Goal: Task Accomplishment & Management: Manage account settings

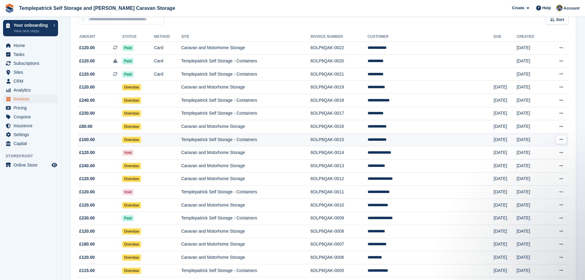
scroll to position [92, 0]
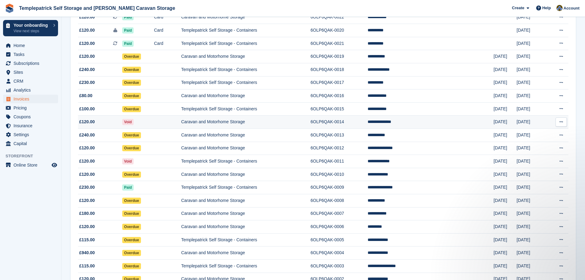
click at [558, 121] on button at bounding box center [560, 121] width 11 height 9
click at [560, 121] on icon at bounding box center [560, 122] width 3 height 4
click at [246, 188] on td "Templepatrick Self Storage - Containers" at bounding box center [245, 187] width 129 height 13
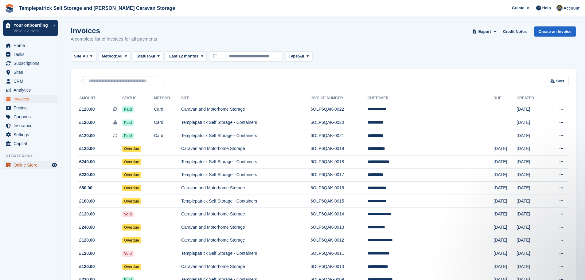
click at [25, 165] on span "Online Store" at bounding box center [32, 165] width 37 height 9
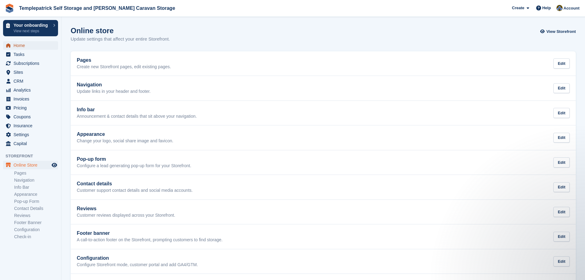
click at [23, 45] on span "Home" at bounding box center [32, 45] width 37 height 9
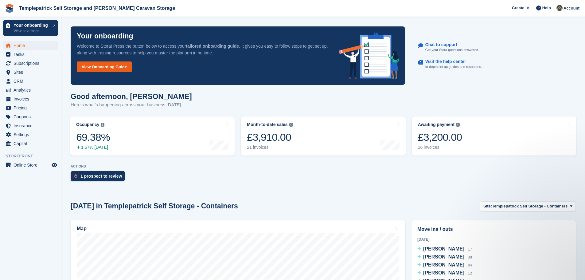
click at [127, 70] on link "View Onboarding Guide" at bounding box center [104, 66] width 55 height 11
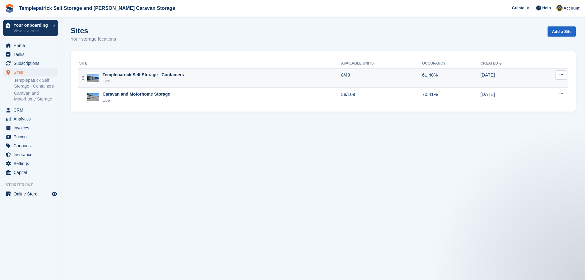
click at [561, 74] on icon at bounding box center [560, 75] width 3 height 4
click at [122, 78] on div "Templepatrick Self Storage - Containers" at bounding box center [143, 75] width 81 height 6
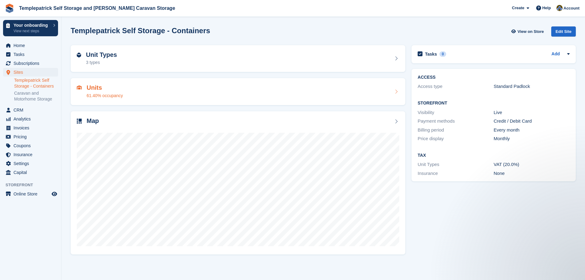
click at [227, 92] on div "Units 61.40% occupancy" at bounding box center [238, 91] width 322 height 15
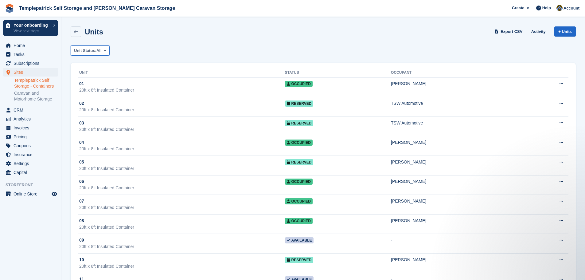
click at [89, 49] on span "Unit Status:" at bounding box center [85, 51] width 22 height 6
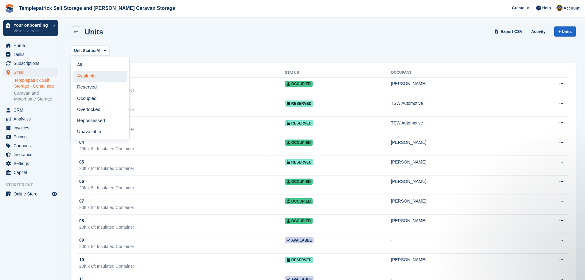
click at [91, 75] on link "Available" at bounding box center [99, 76] width 53 height 11
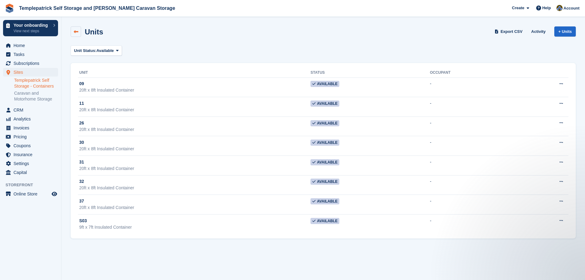
click at [75, 33] on icon at bounding box center [76, 31] width 5 height 5
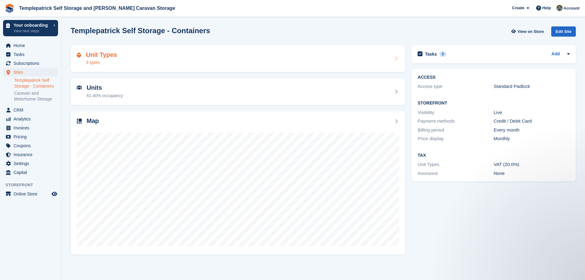
click at [245, 61] on div "Unit Types 3 types" at bounding box center [238, 58] width 322 height 15
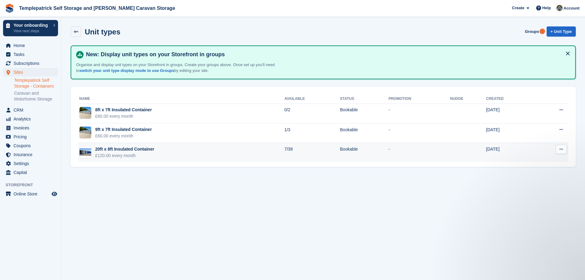
click at [284, 149] on td "7/38" at bounding box center [312, 152] width 56 height 19
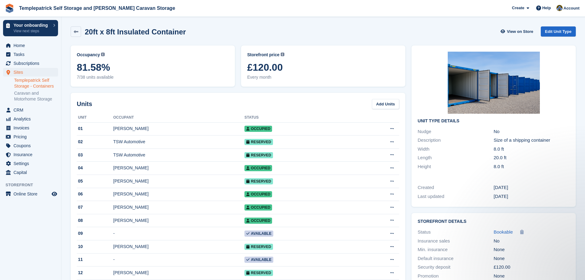
click at [34, 82] on link "Templepatrick Self Storage - Containers" at bounding box center [36, 83] width 44 height 12
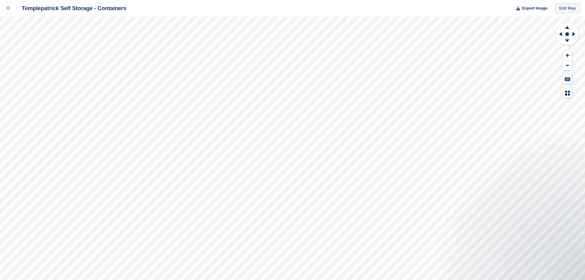
click at [564, 11] on link "Edit Map" at bounding box center [567, 8] width 25 height 10
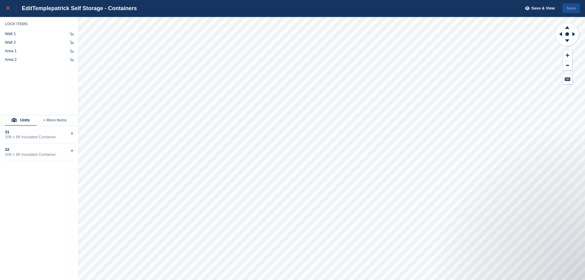
click at [8, 6] on div at bounding box center [11, 8] width 10 height 7
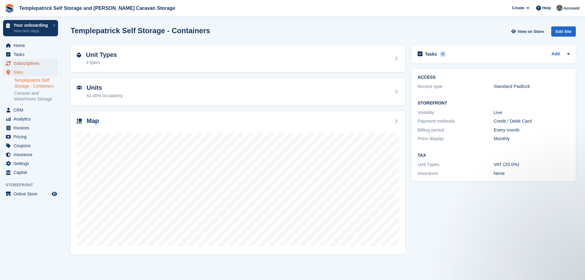
click at [31, 62] on span "Subscriptions" at bounding box center [32, 63] width 37 height 9
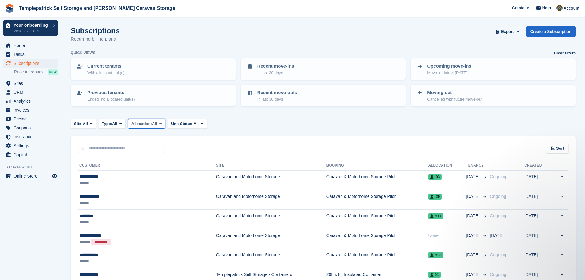
click at [154, 123] on span "All" at bounding box center [154, 124] width 5 height 6
click at [147, 150] on link "Allocated" at bounding box center [157, 149] width 53 height 11
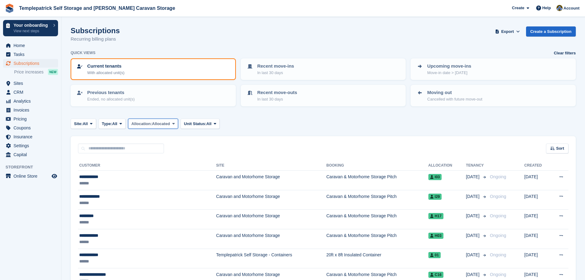
click at [155, 125] on span "Allocated" at bounding box center [161, 124] width 18 height 6
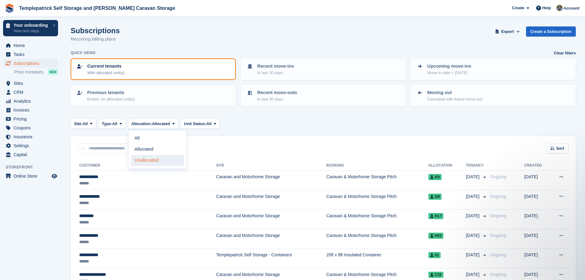
click at [151, 159] on link "Unallocated" at bounding box center [157, 160] width 53 height 11
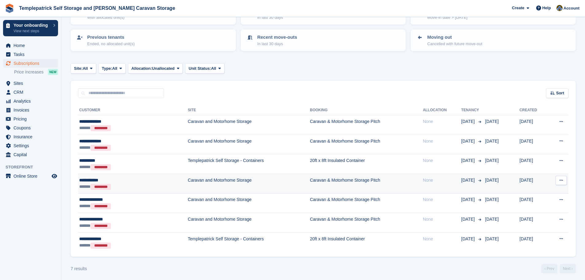
scroll to position [58, 0]
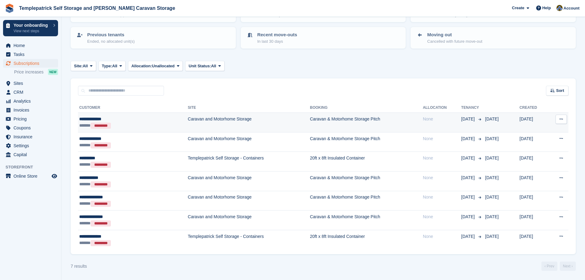
click at [559, 119] on icon at bounding box center [560, 119] width 3 height 4
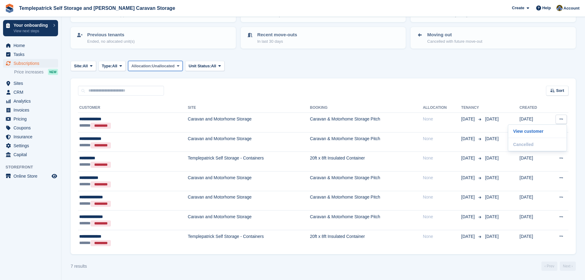
drag, startPoint x: 105, startPoint y: 119, endPoint x: 154, endPoint y: 67, distance: 71.7
click at [154, 67] on span "Unallocated" at bounding box center [163, 66] width 23 height 6
click at [148, 92] on link "Allocated" at bounding box center [157, 91] width 53 height 11
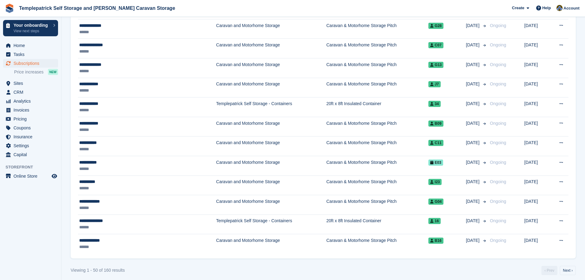
scroll to position [897, 0]
